Goal: Ask a question

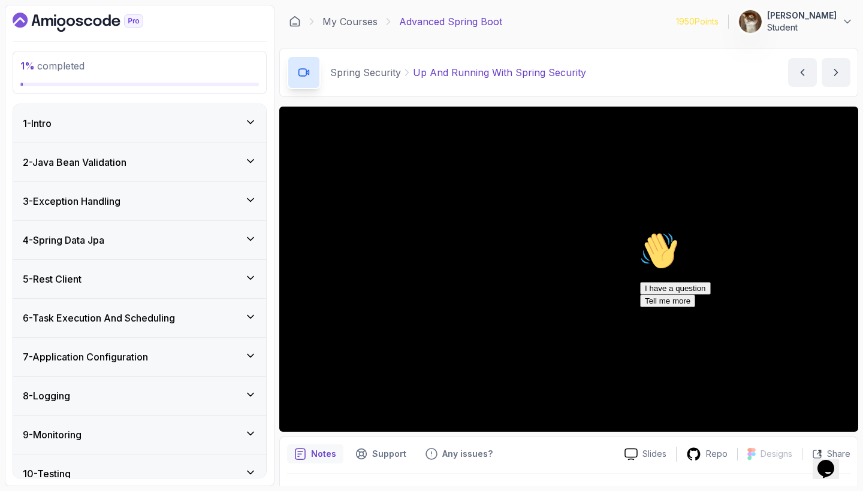
click at [700, 253] on div "Hi! How can we help? I have a question Tell me more" at bounding box center [748, 269] width 216 height 75
click at [711, 295] on button "I have a question" at bounding box center [675, 288] width 71 height 13
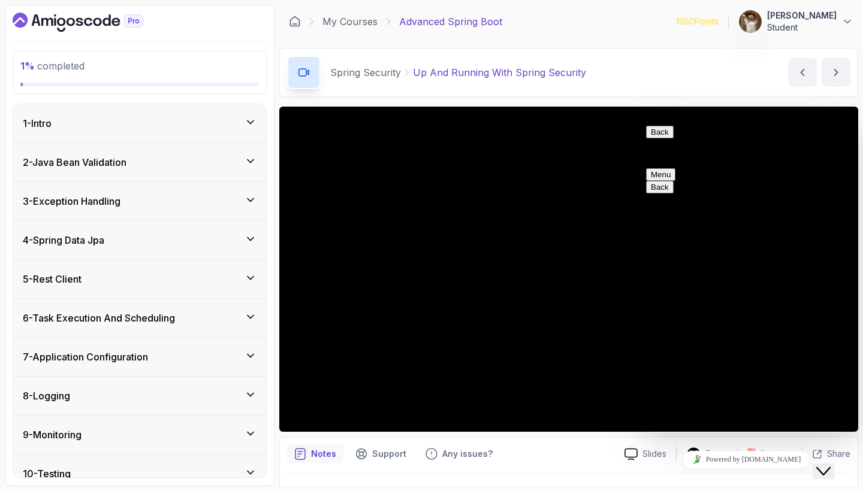
type textarea "e"
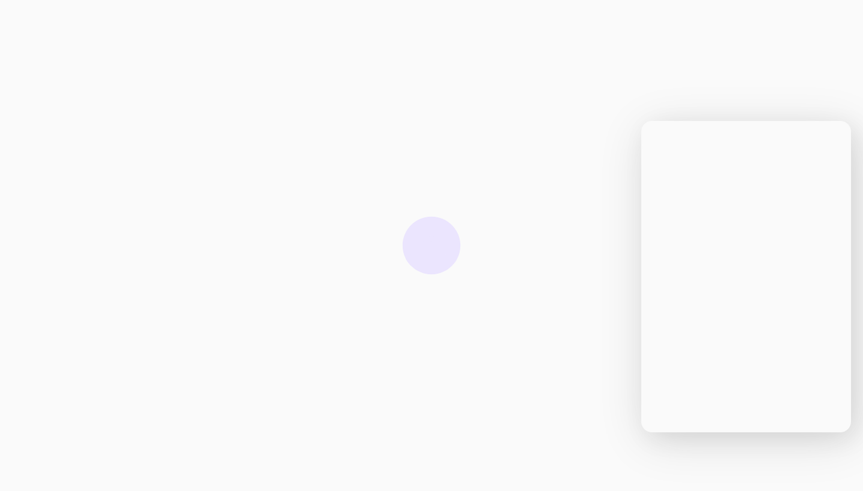
click at [600, 198] on div at bounding box center [431, 245] width 863 height 491
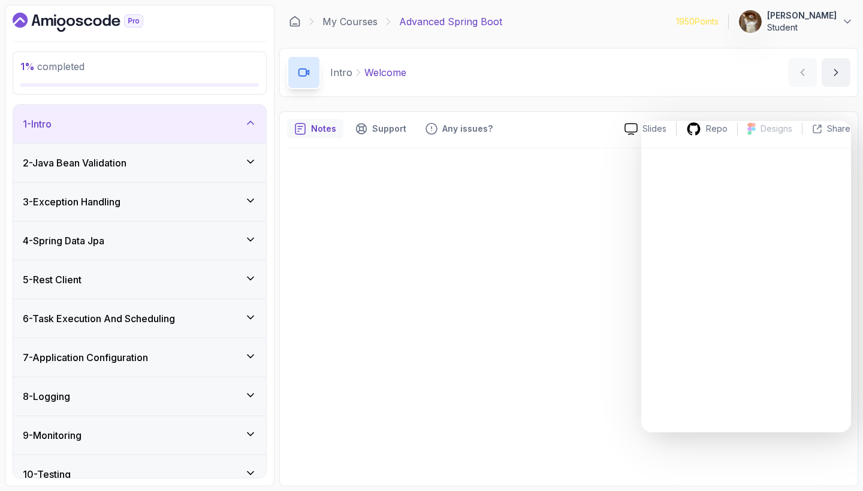
click at [600, 198] on div at bounding box center [568, 314] width 563 height 330
